Goal: Navigation & Orientation: Find specific page/section

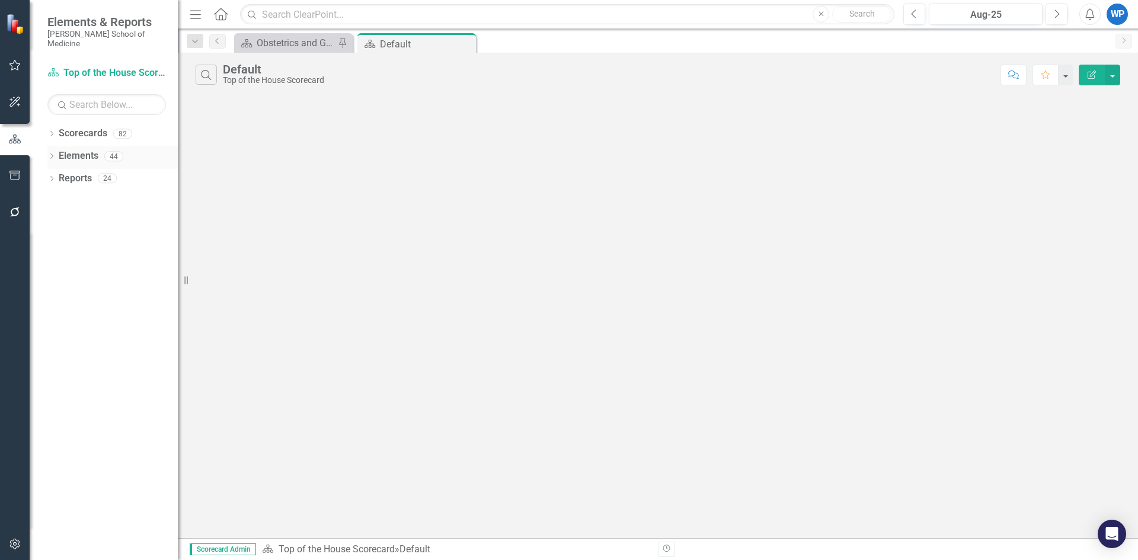
click at [82, 149] on link "Elements" at bounding box center [79, 156] width 40 height 14
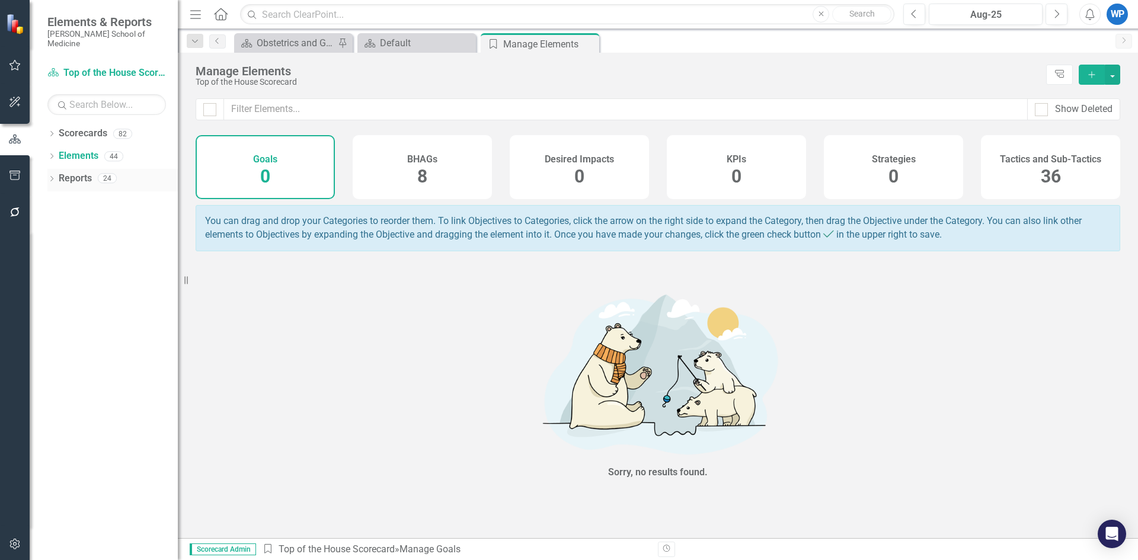
click at [89, 172] on link "Reports" at bounding box center [75, 179] width 33 height 14
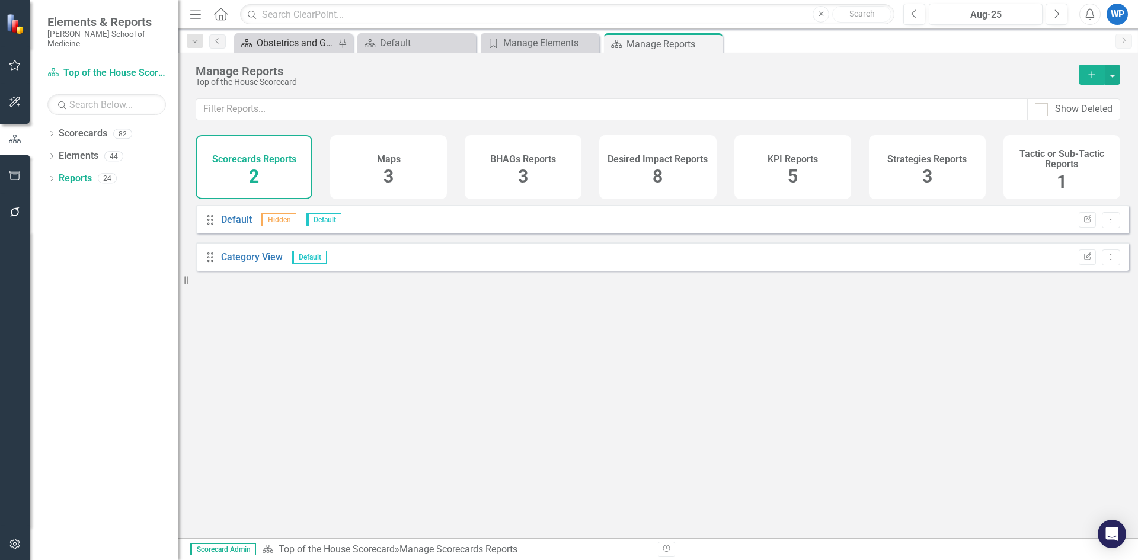
click at [285, 41] on div "Obstetrics and Gynecology Scorecard" at bounding box center [296, 43] width 78 height 15
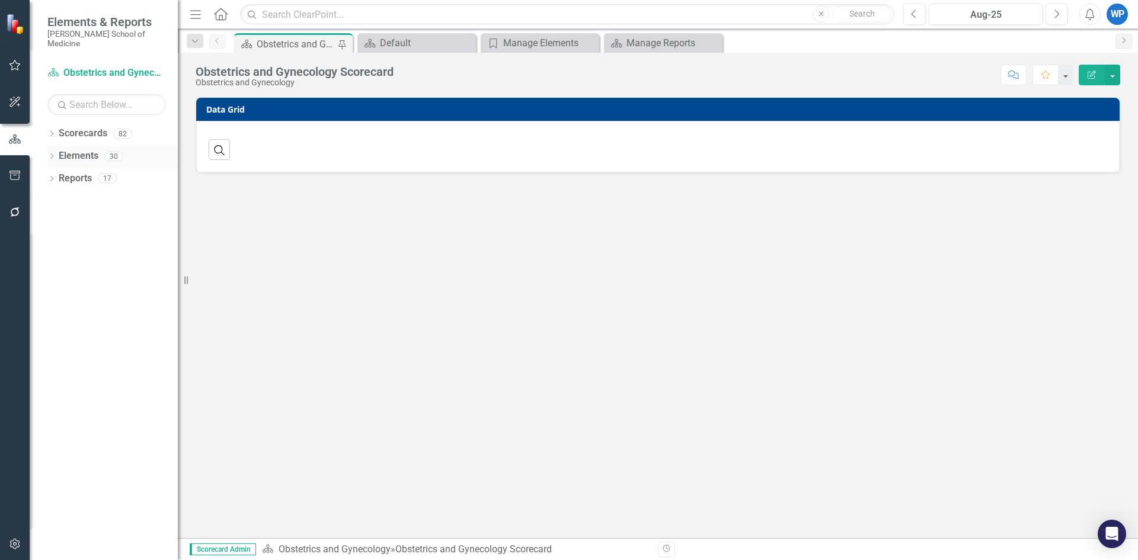
click at [52, 153] on icon at bounding box center [51, 155] width 3 height 5
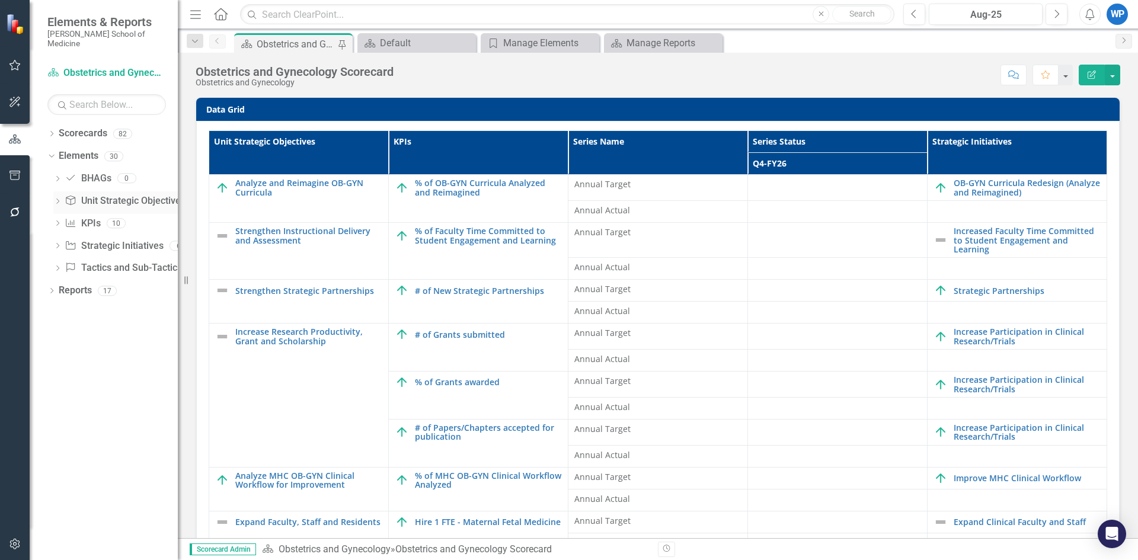
click at [86, 194] on link "Unit Strategic Objective Unit Strategic Objective" at bounding box center [123, 201] width 116 height 14
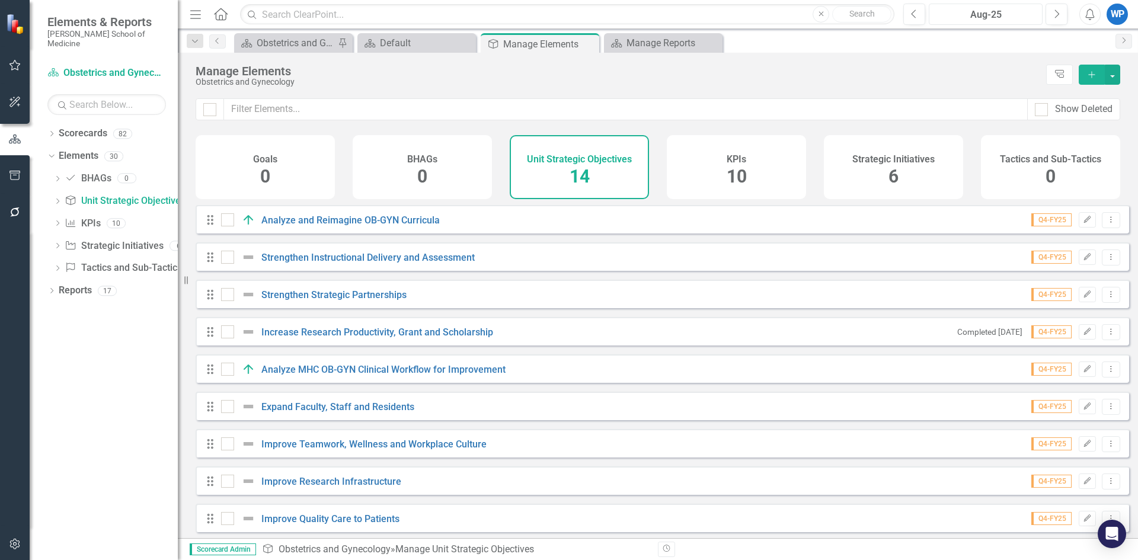
click at [1004, 11] on div "Aug-25" at bounding box center [985, 15] width 105 height 14
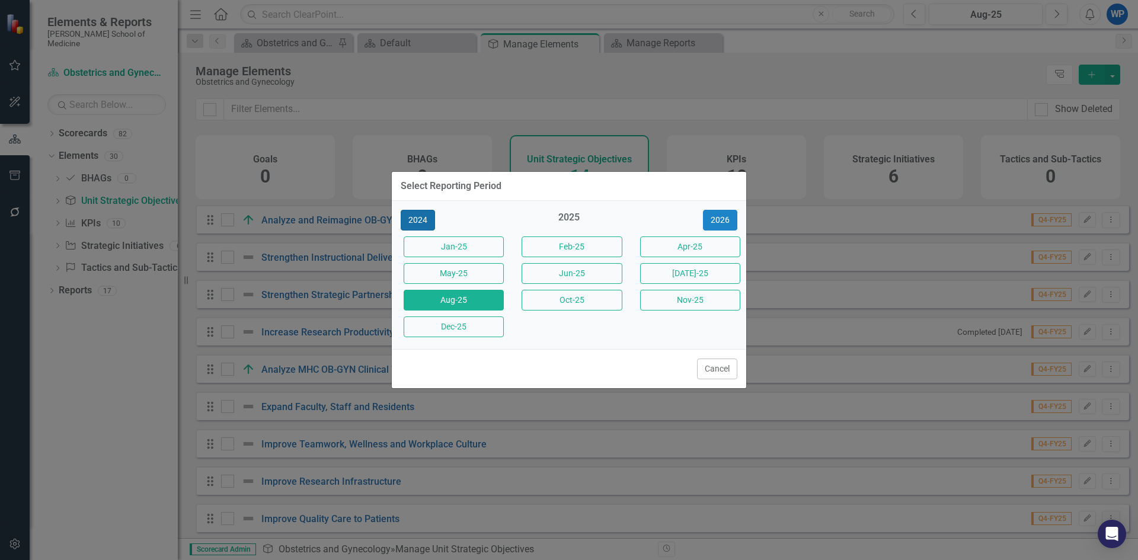
click at [420, 219] on button "2024" at bounding box center [418, 220] width 34 height 21
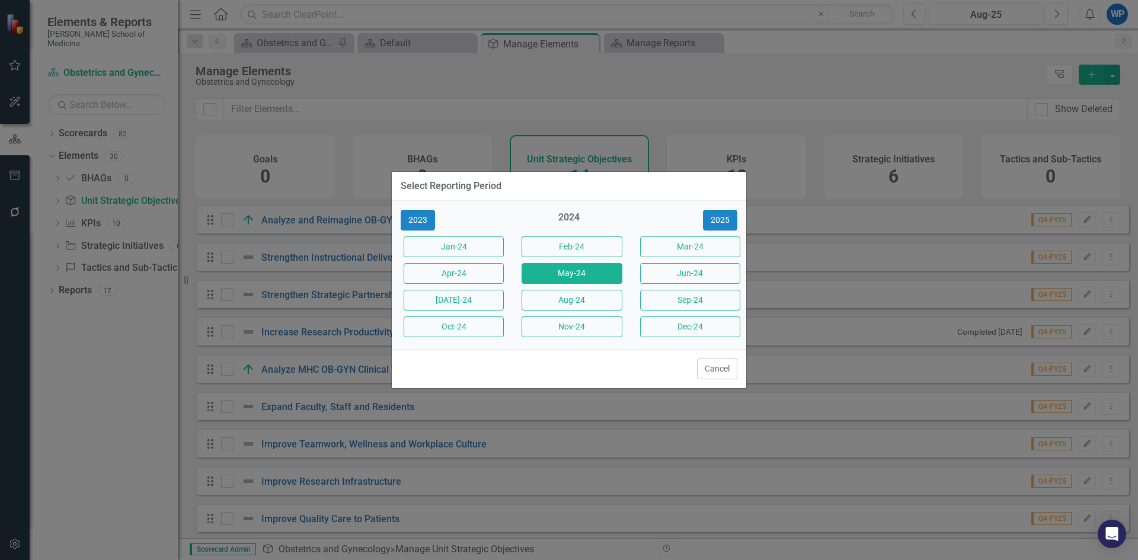
click at [563, 271] on button "May-24" at bounding box center [571, 273] width 100 height 21
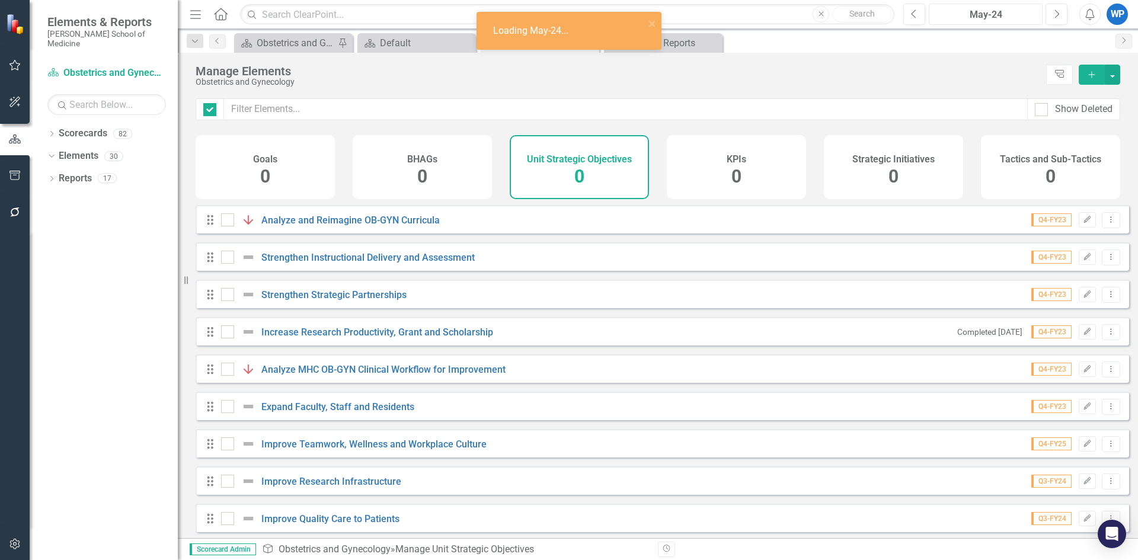
checkbox input "false"
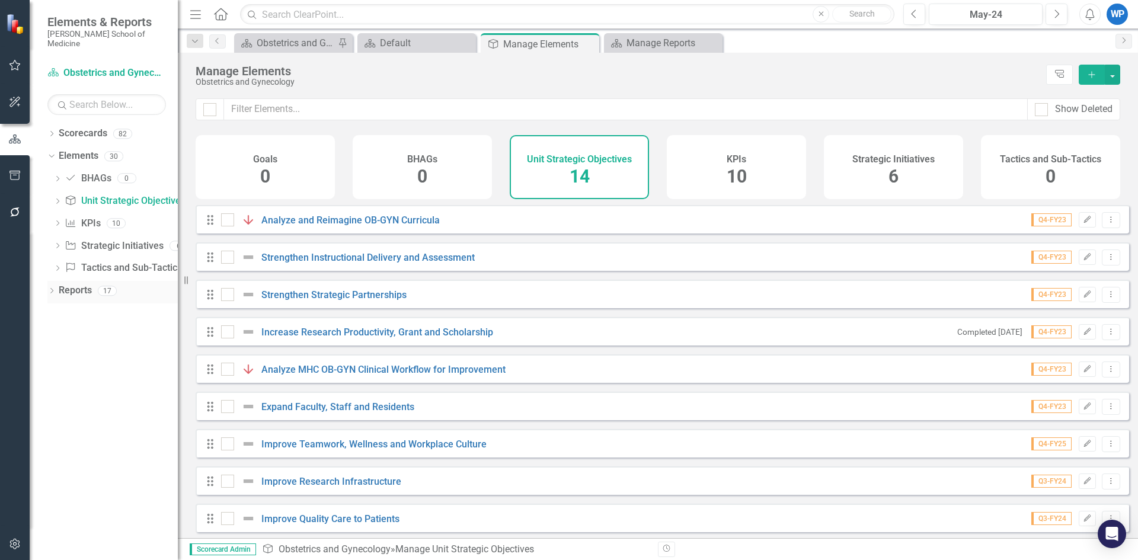
click at [52, 289] on icon "Dropdown" at bounding box center [51, 292] width 8 height 7
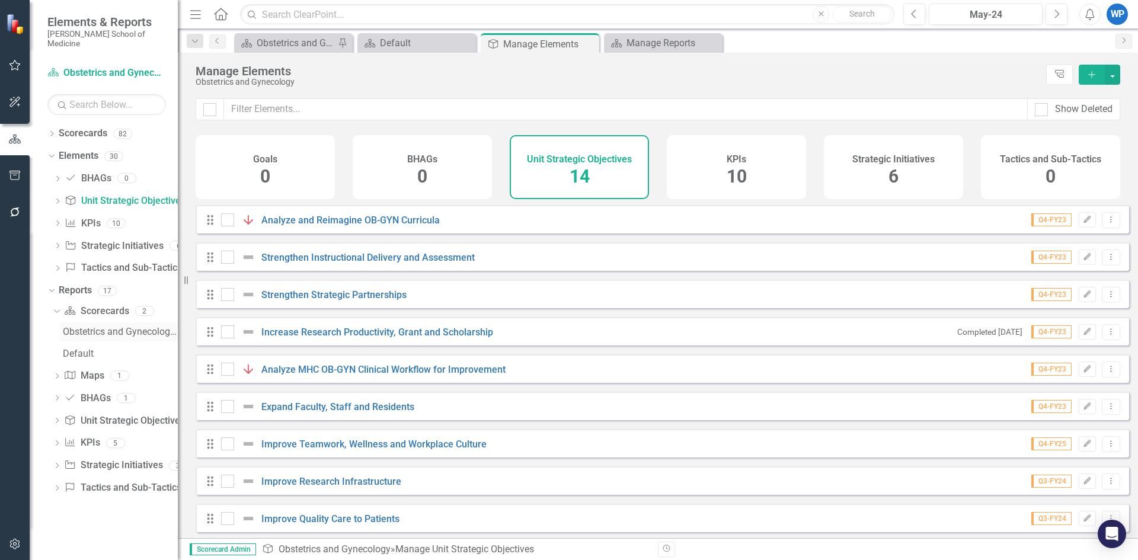
click at [118, 322] on link "Obstetrics and Gynecology Scorecard" at bounding box center [119, 331] width 118 height 19
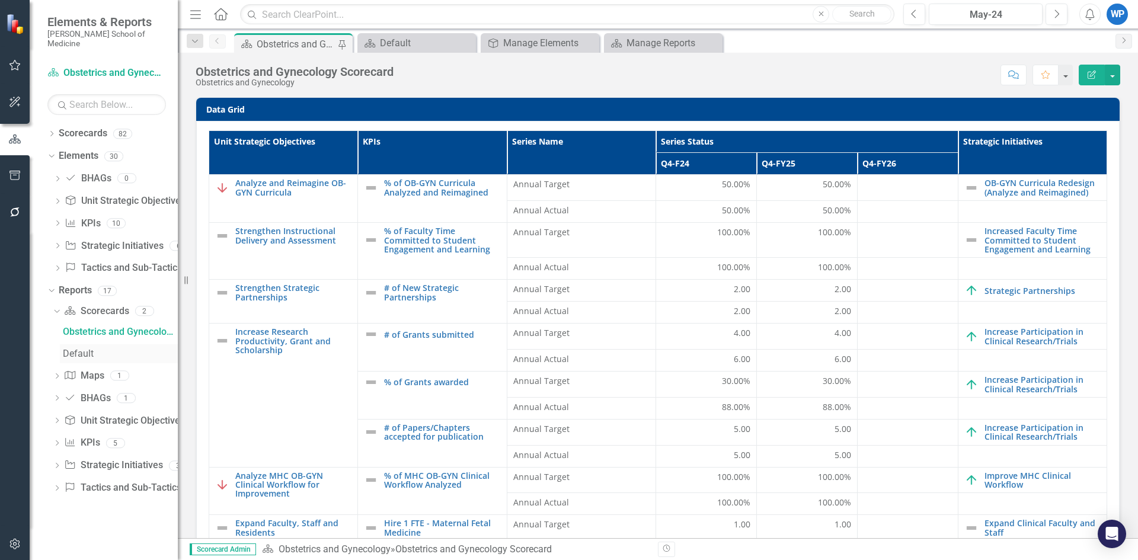
click at [82, 348] on div "Default" at bounding box center [120, 353] width 115 height 11
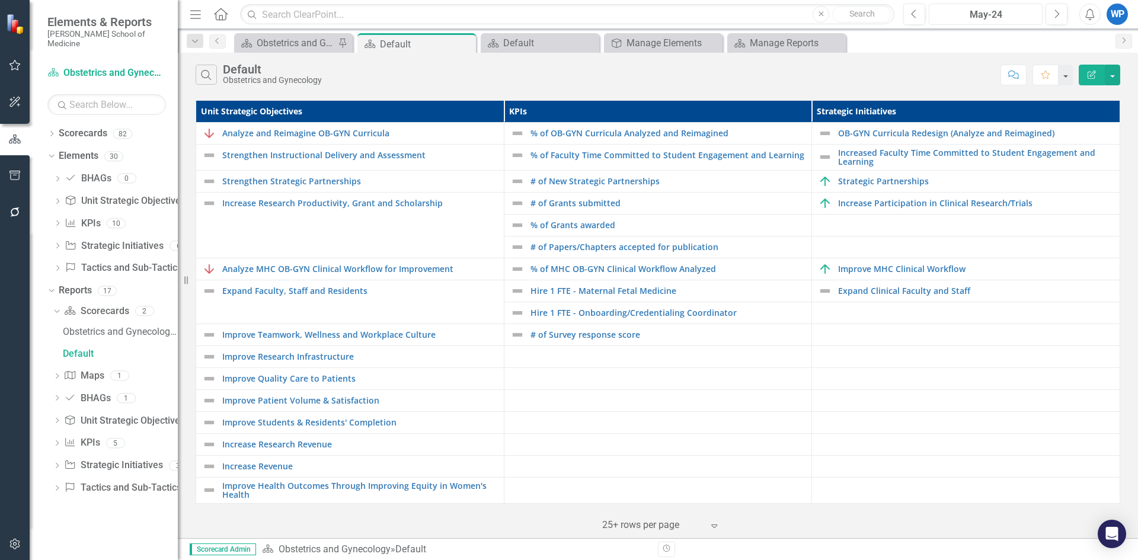
click at [992, 23] on button "May-24" at bounding box center [985, 14] width 114 height 21
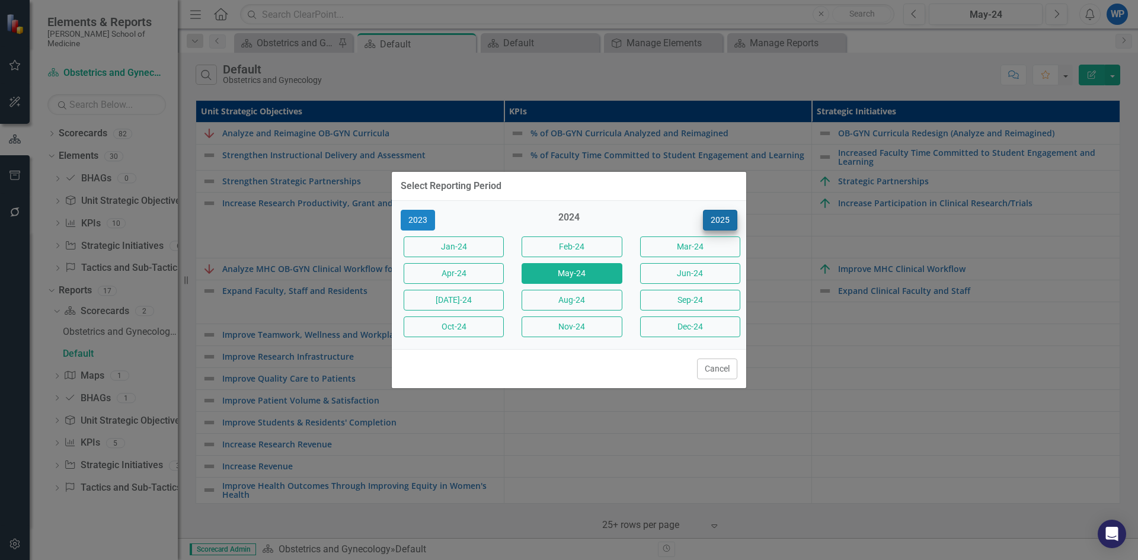
drag, startPoint x: 738, startPoint y: 207, endPoint x: 726, endPoint y: 219, distance: 17.6
click at [735, 217] on div "2023 2024 [DATE]-24 Feb-24 Mar-24 Apr-24 May-24 Jun-24 [DATE]-24 Aug-24 Sep-24 …" at bounding box center [569, 275] width 354 height 148
click at [723, 219] on button "2025" at bounding box center [720, 220] width 34 height 21
click at [577, 275] on button "Jun-25" at bounding box center [571, 273] width 100 height 21
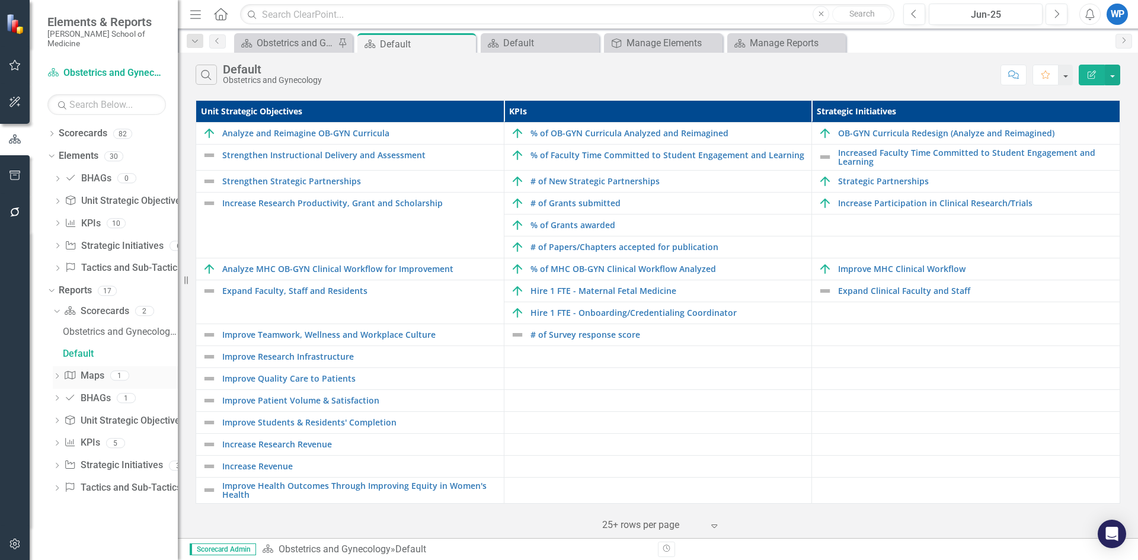
click at [99, 369] on link "Maps Maps" at bounding box center [84, 376] width 40 height 14
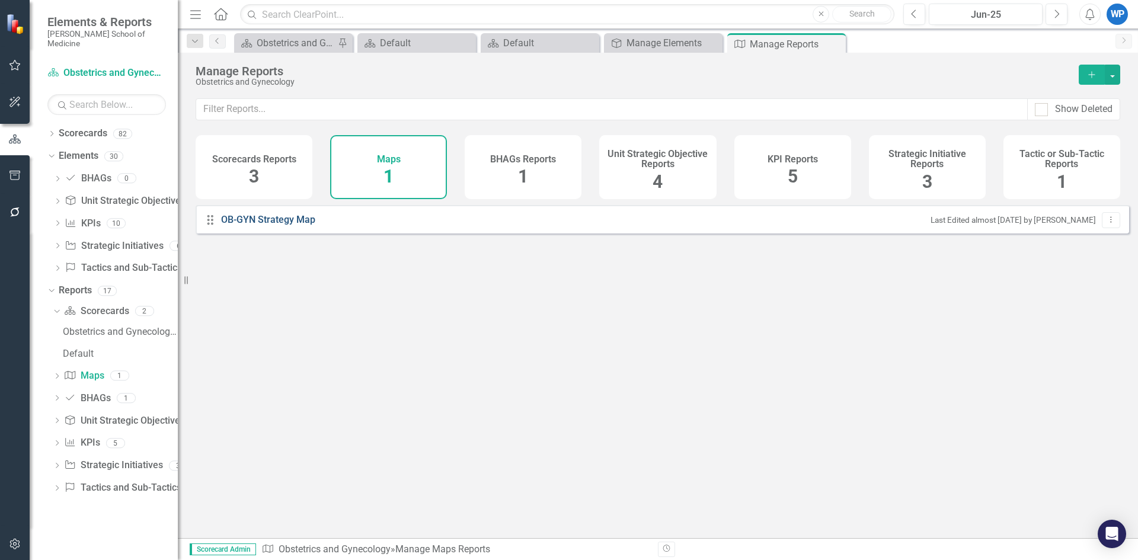
click at [277, 225] on link "OB-GYN Strategy Map" at bounding box center [269, 220] width 97 height 14
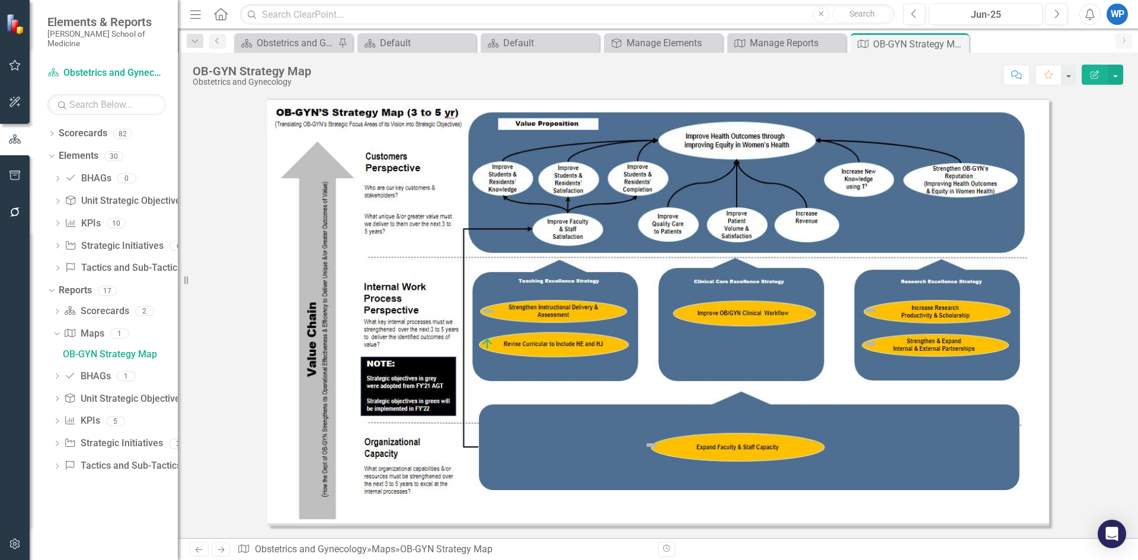
click at [870, 310] on img at bounding box center [870, 310] width 14 height 14
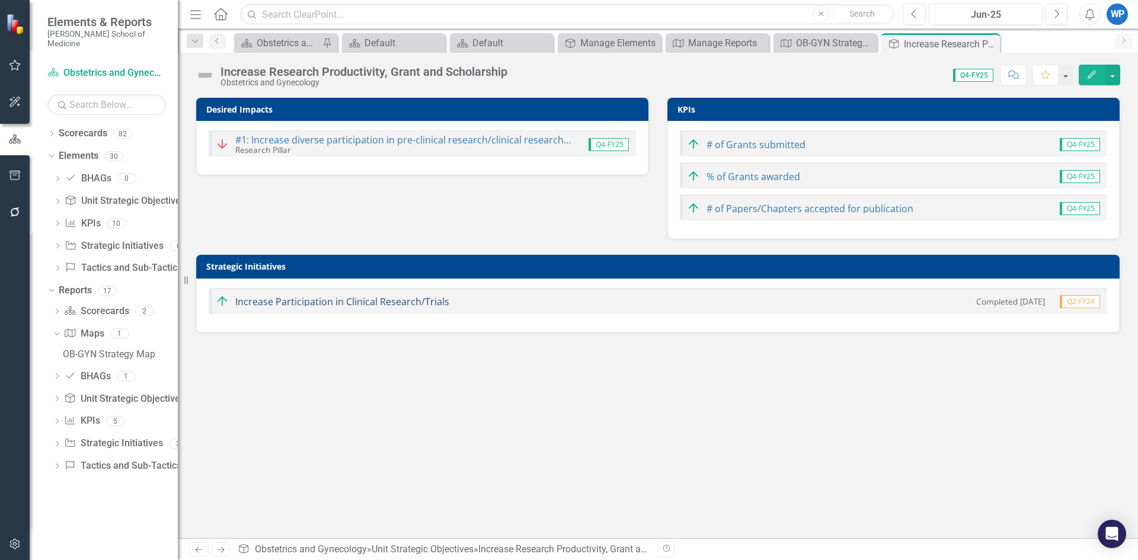
click at [400, 304] on link "Increase Participation in Clinical Research/Trials" at bounding box center [342, 301] width 214 height 13
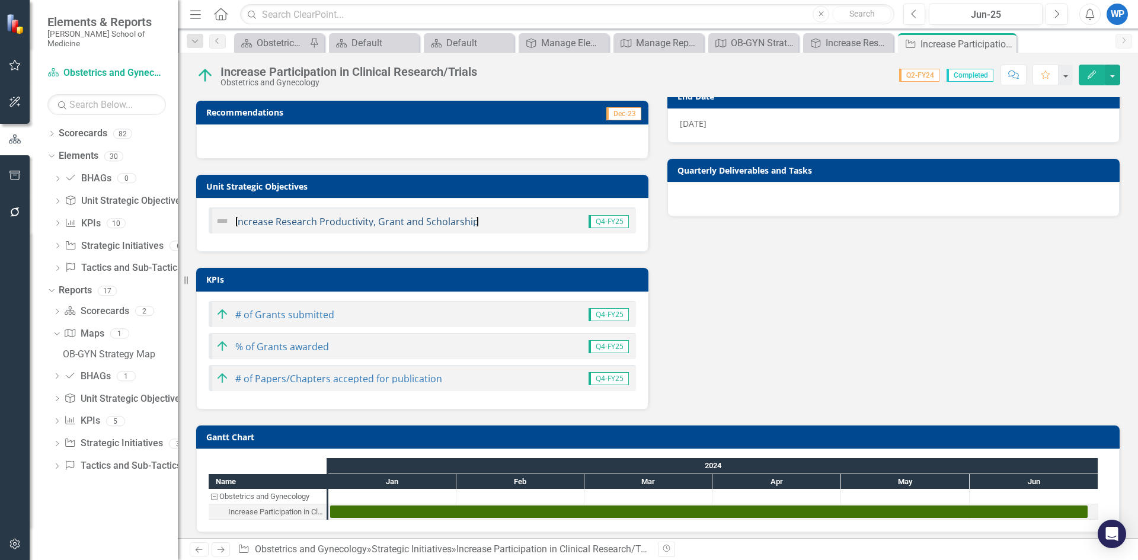
scroll to position [93, 0]
